Goal: Task Accomplishment & Management: Complete application form

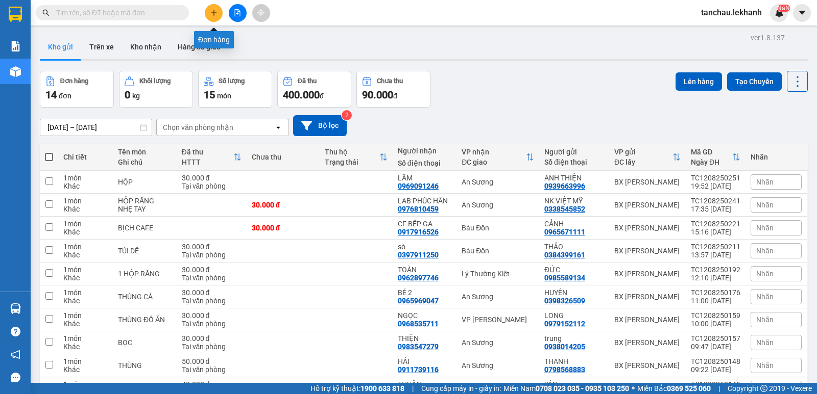
click at [209, 13] on button at bounding box center [214, 13] width 18 height 18
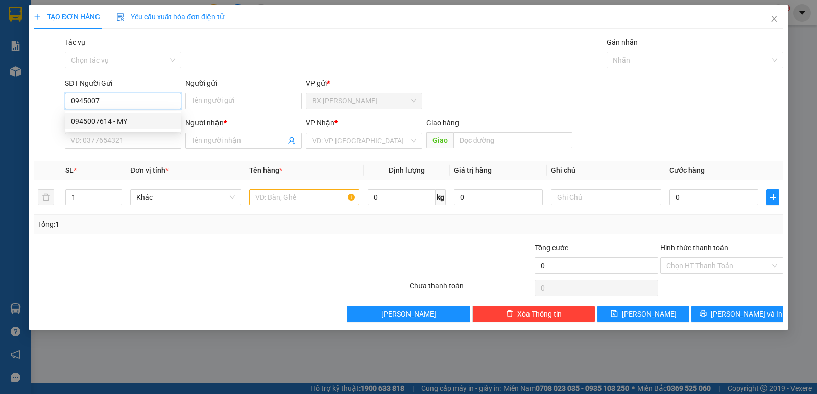
click at [121, 119] on div "0945007614 - MY" at bounding box center [123, 121] width 104 height 11
type input "0945007614"
type input "MY"
type input "0326045700"
type input "LÊ DU"
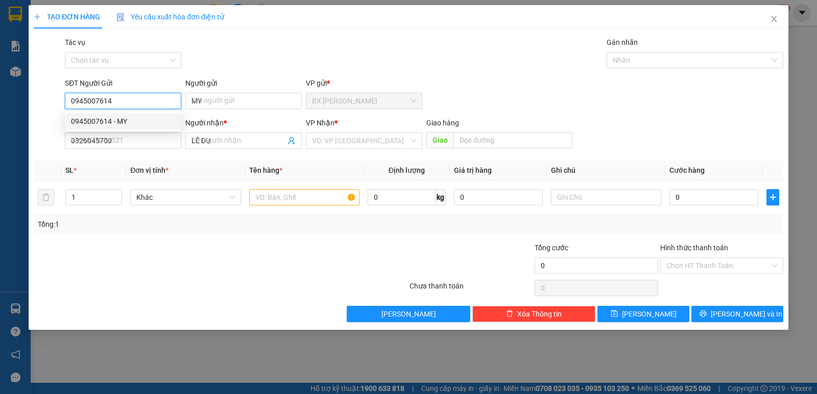
type input "30.000"
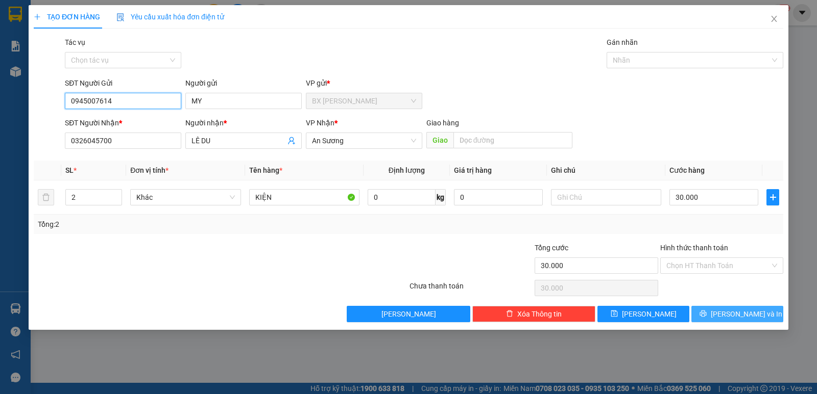
type input "0945007614"
click at [706, 313] on icon "printer" at bounding box center [702, 314] width 7 height 7
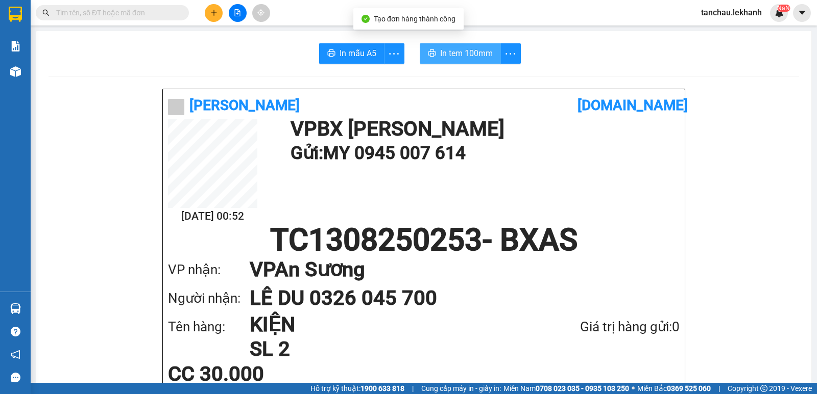
click at [466, 48] on span "In tem 100mm" at bounding box center [466, 53] width 53 height 13
